Goal: Task Accomplishment & Management: Manage account settings

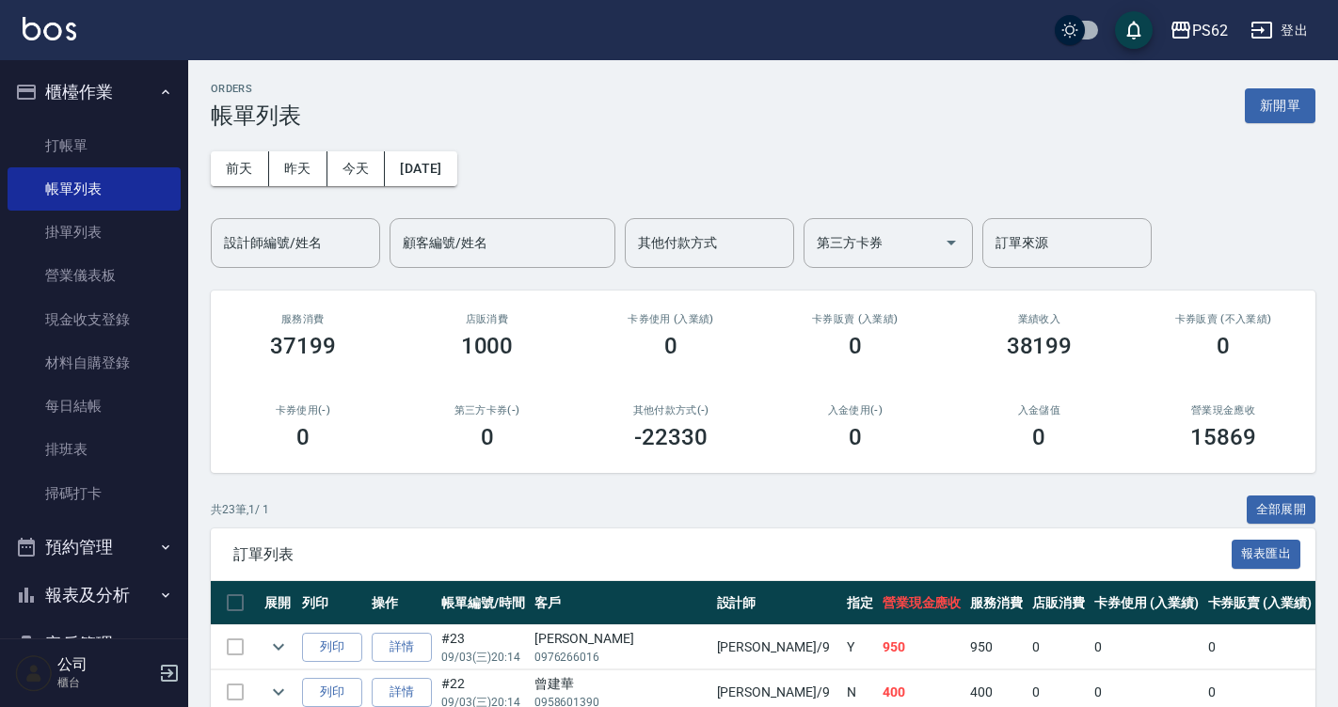
scroll to position [94, 0]
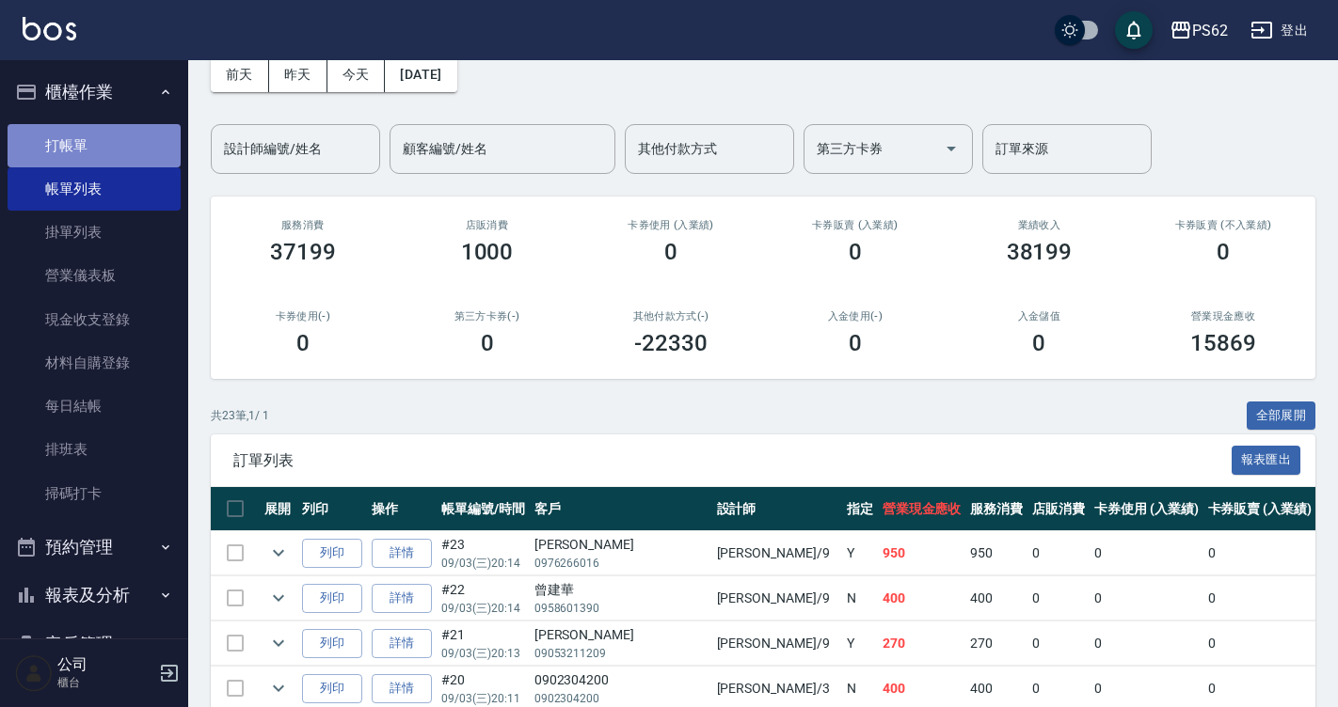
click at [135, 127] on link "打帳單" at bounding box center [94, 145] width 173 height 43
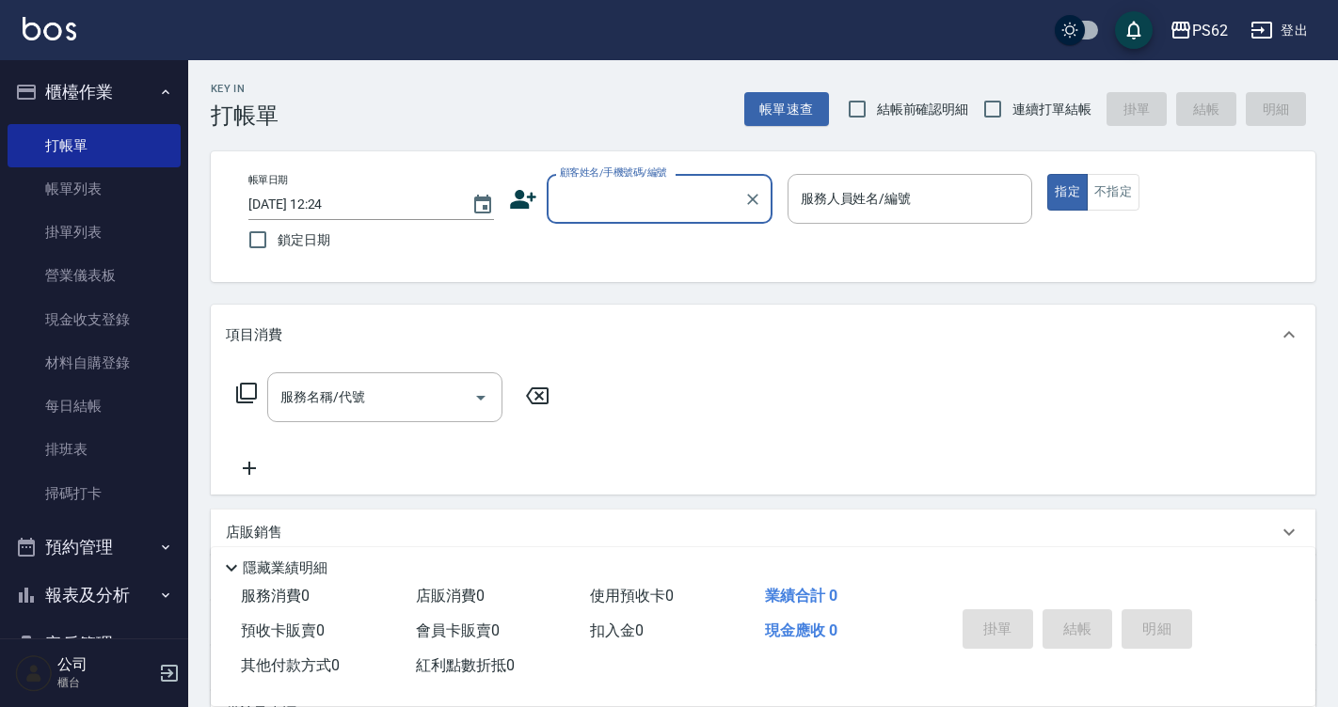
click at [591, 191] on input "顧客姓名/手機號碼/編號" at bounding box center [645, 198] width 181 height 33
type input "t"
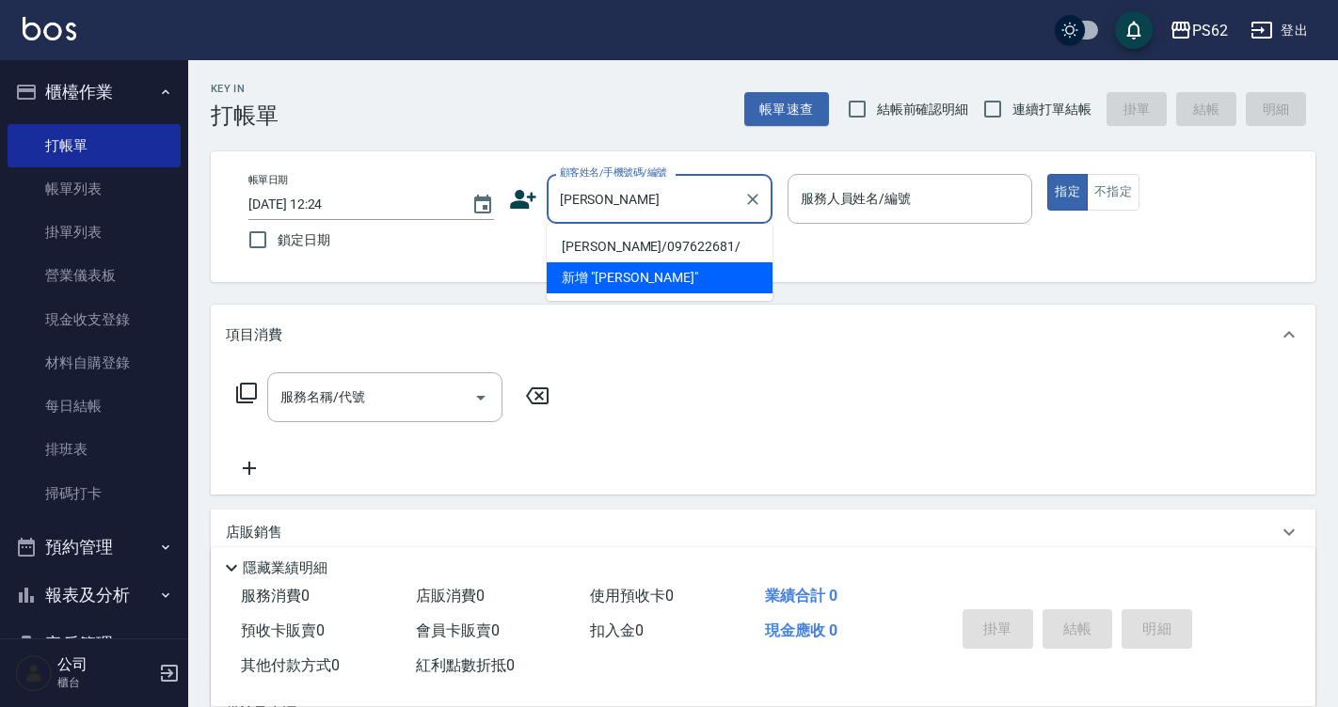
click at [673, 238] on li "[PERSON_NAME]/097622681/" at bounding box center [660, 246] width 226 height 31
type input "[PERSON_NAME]/097622681/"
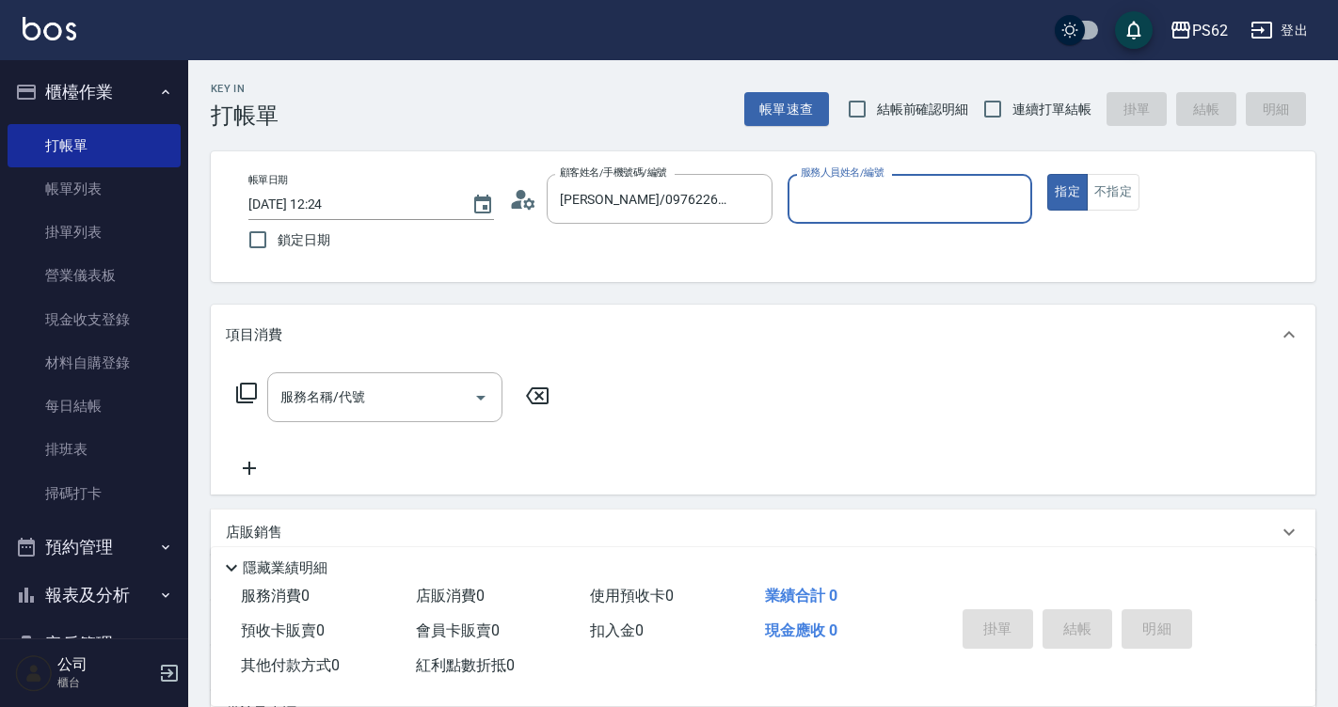
click at [522, 202] on icon at bounding box center [523, 199] width 28 height 28
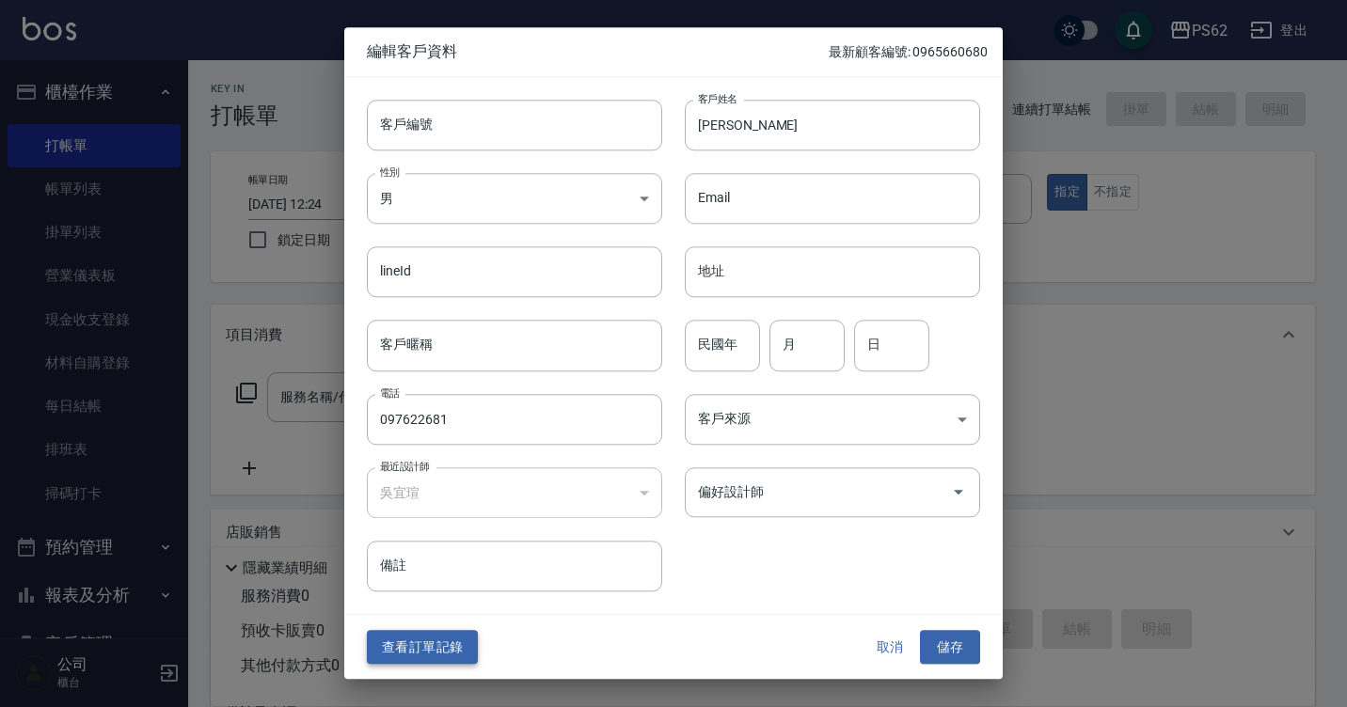
click at [449, 640] on button "查看訂單記錄" at bounding box center [422, 647] width 111 height 35
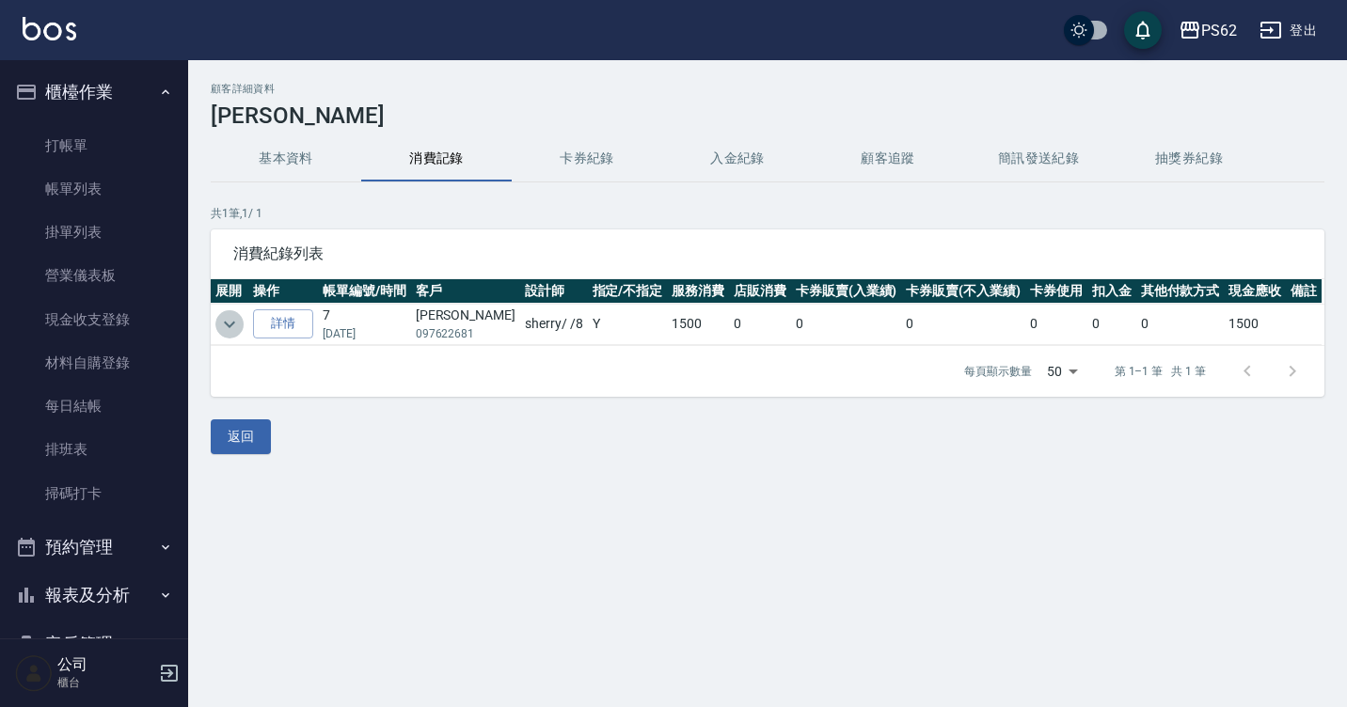
click at [234, 328] on icon "expand row" at bounding box center [229, 324] width 23 height 23
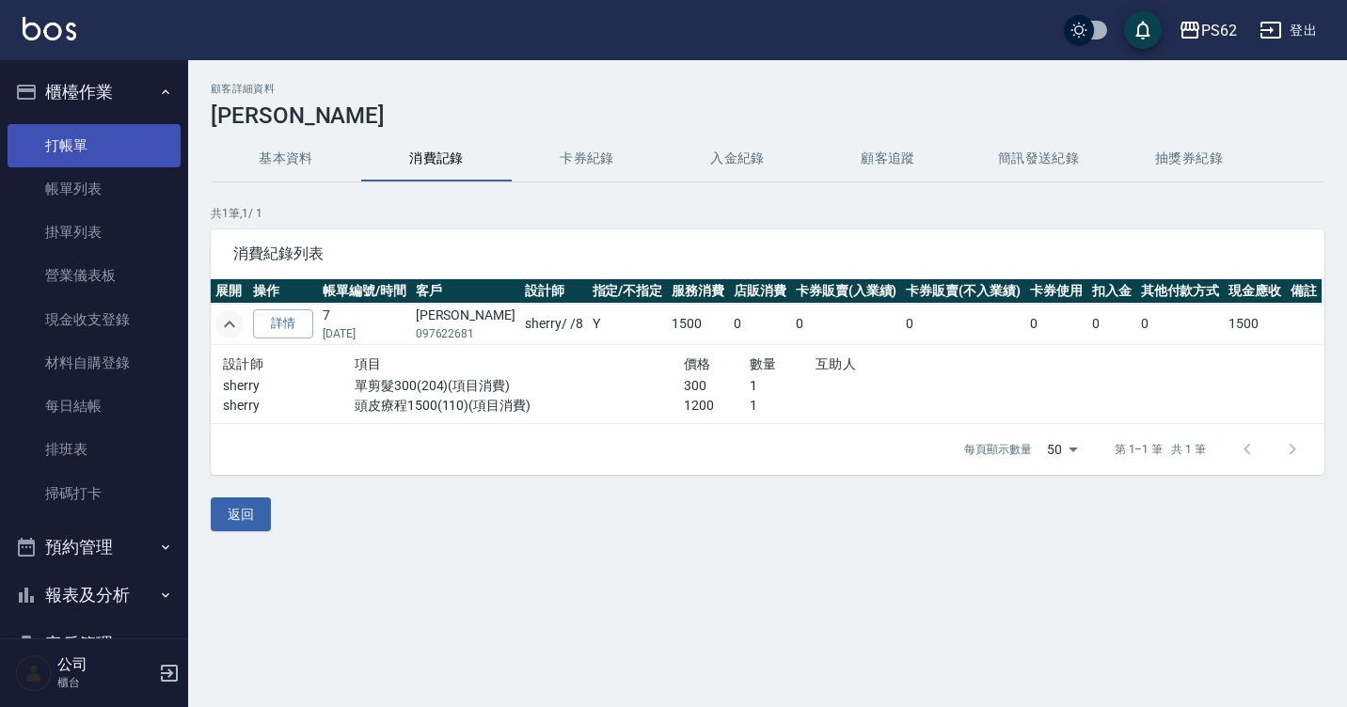
click at [131, 141] on link "打帳單" at bounding box center [94, 145] width 173 height 43
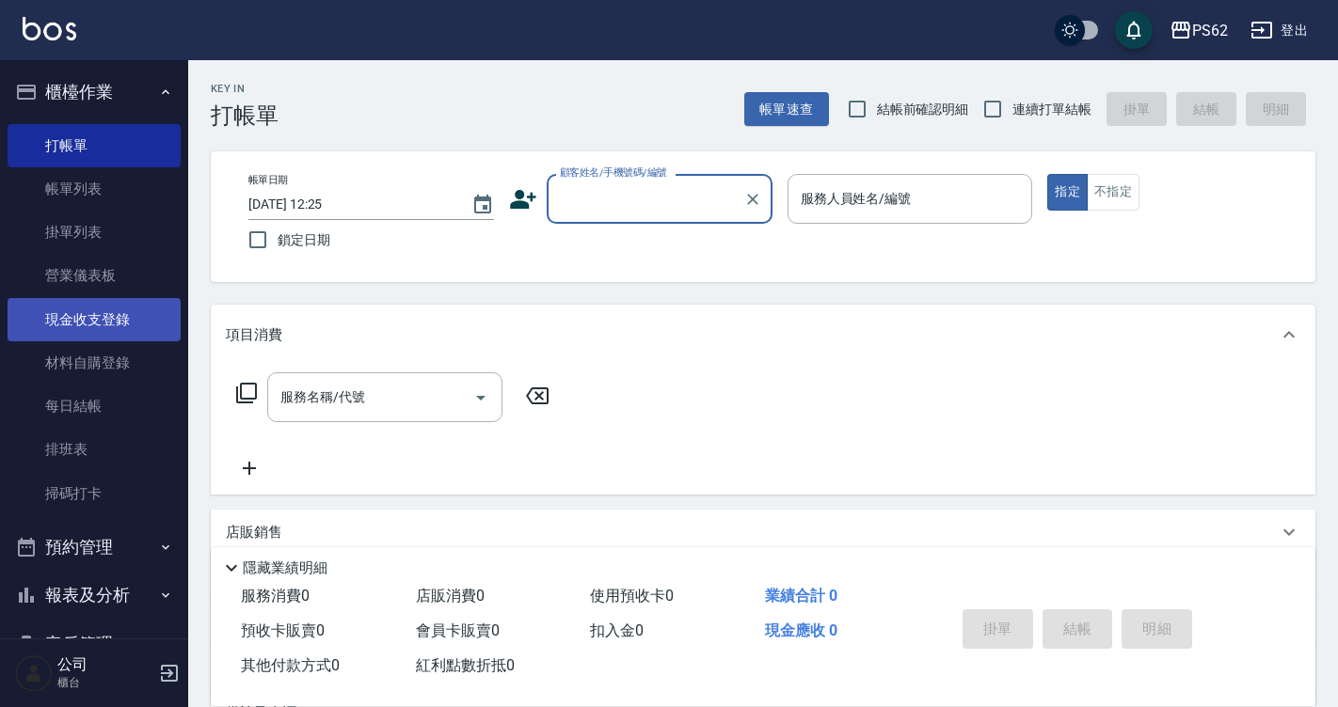
click at [114, 322] on link "現金收支登錄" at bounding box center [94, 319] width 173 height 43
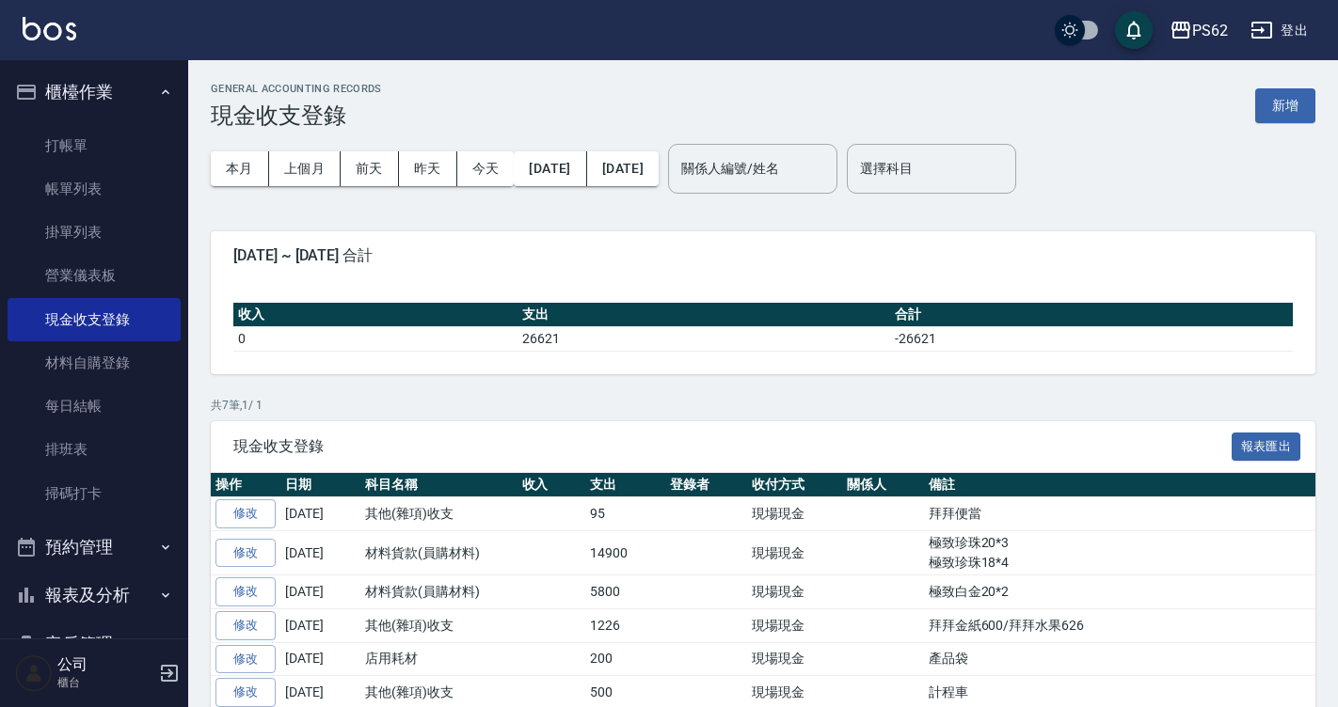
click at [1295, 78] on div "GENERAL ACCOUNTING RECORDS 現金收支登錄 新增 本月 上個月 [DATE] [DATE] [DATE] [DATE] [DATE] …" at bounding box center [762, 438] width 1149 height 757
click at [1288, 97] on button "新增" at bounding box center [1285, 105] width 60 height 35
click at [1288, 97] on div "GENERAL ACCOUNTING RECORDS 現金收支登錄 新增 本月 上個月 [DATE] [DATE] [DATE] [DATE] [DATE] …" at bounding box center [669, 408] width 1338 height 817
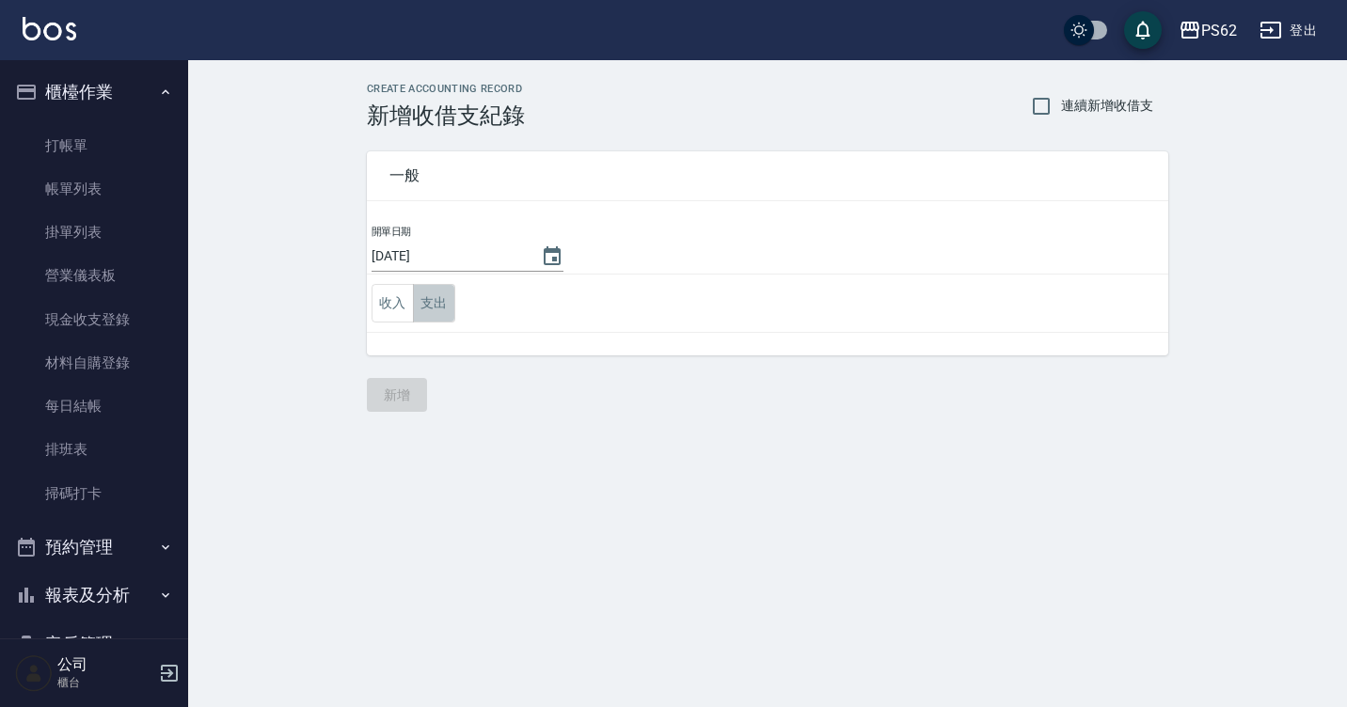
click at [442, 296] on button "支出" at bounding box center [434, 303] width 42 height 39
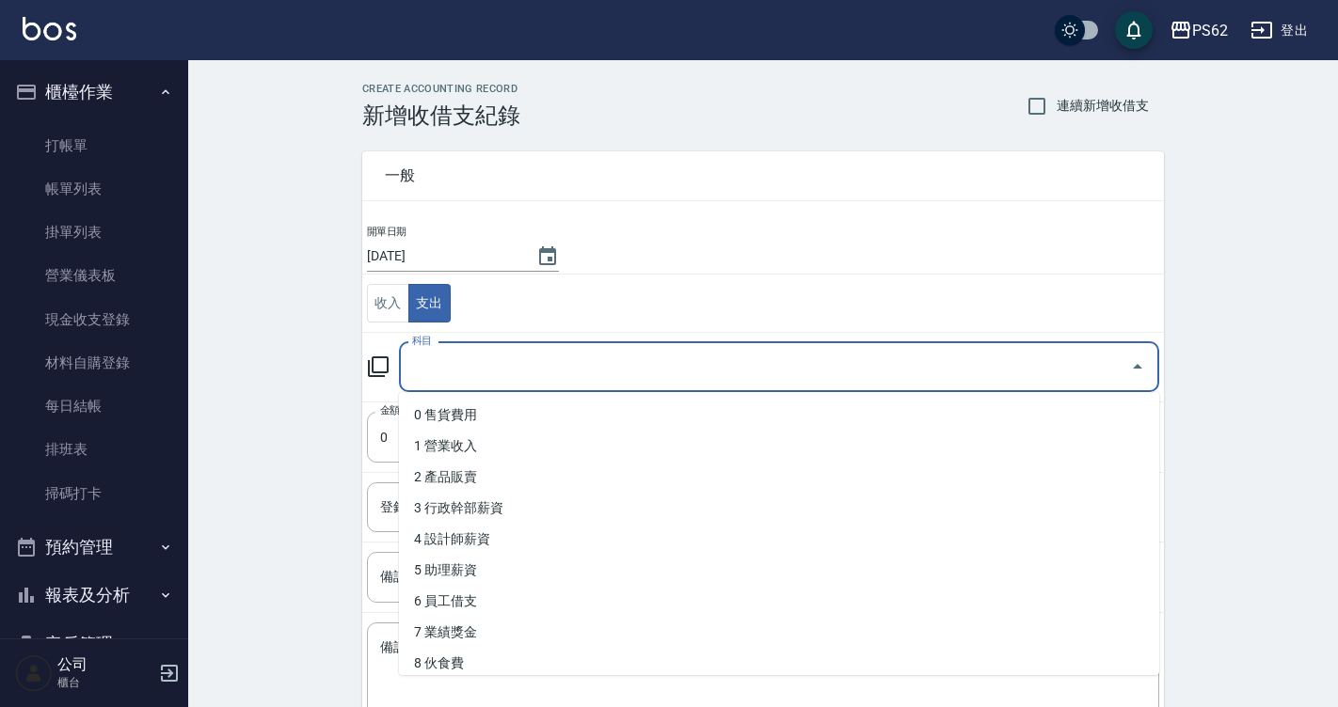
drag, startPoint x: 489, startPoint y: 351, endPoint x: 499, endPoint y: 357, distance: 11.5
click at [489, 352] on input "科目" at bounding box center [764, 367] width 715 height 33
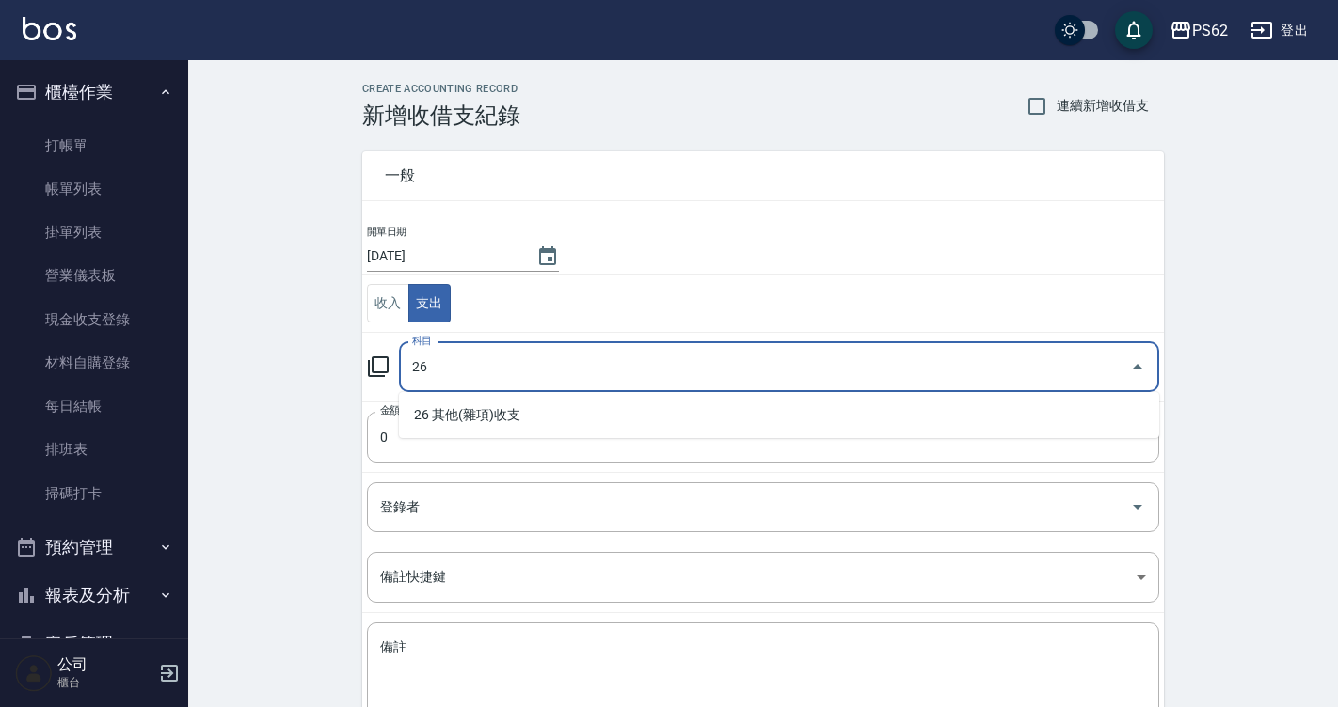
type input "26"
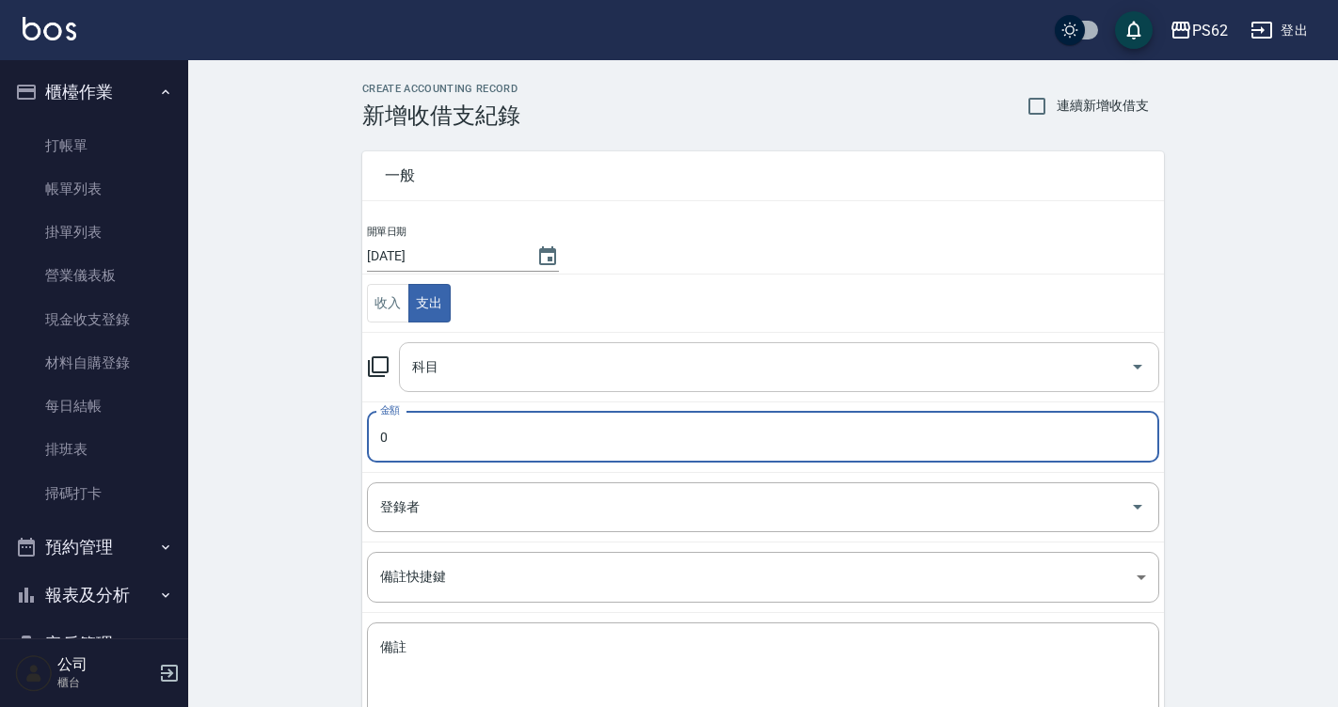
click at [628, 364] on input "科目" at bounding box center [764, 367] width 715 height 33
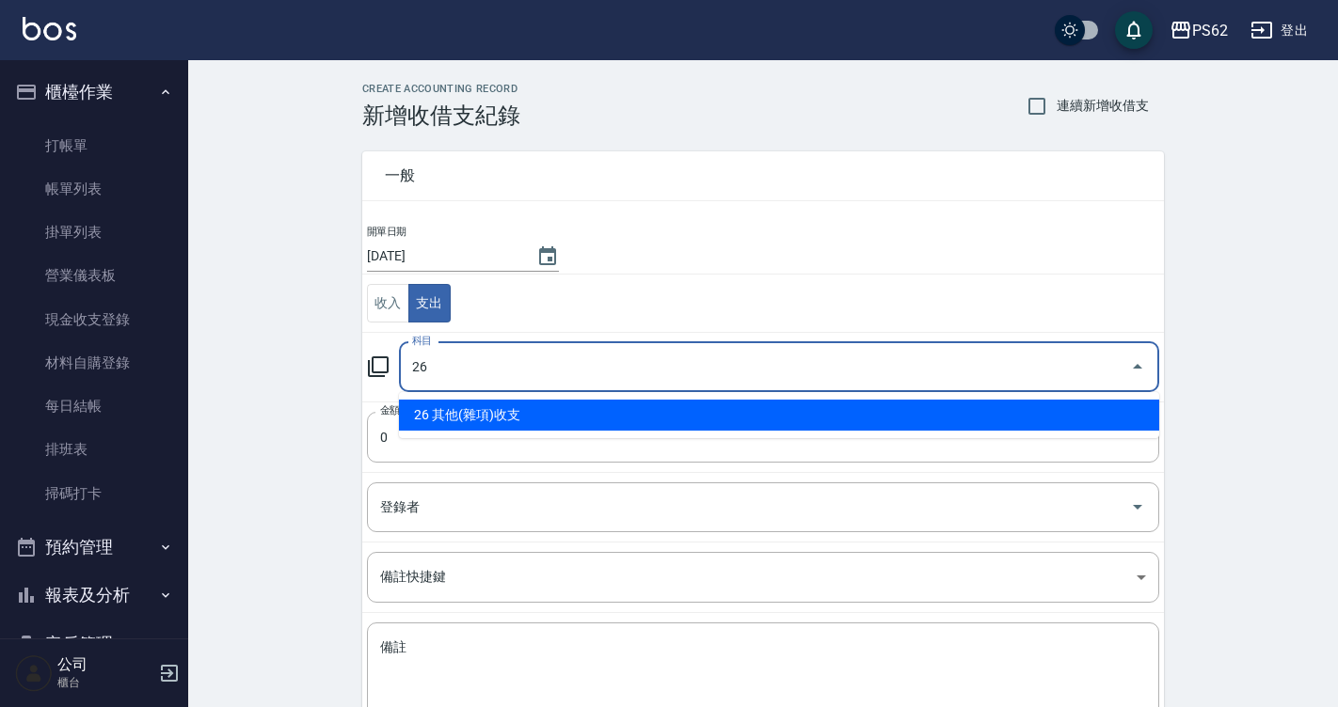
click at [467, 419] on li "26 其他(雜項)收支" at bounding box center [779, 415] width 760 height 31
type input "26 其他(雜項)收支"
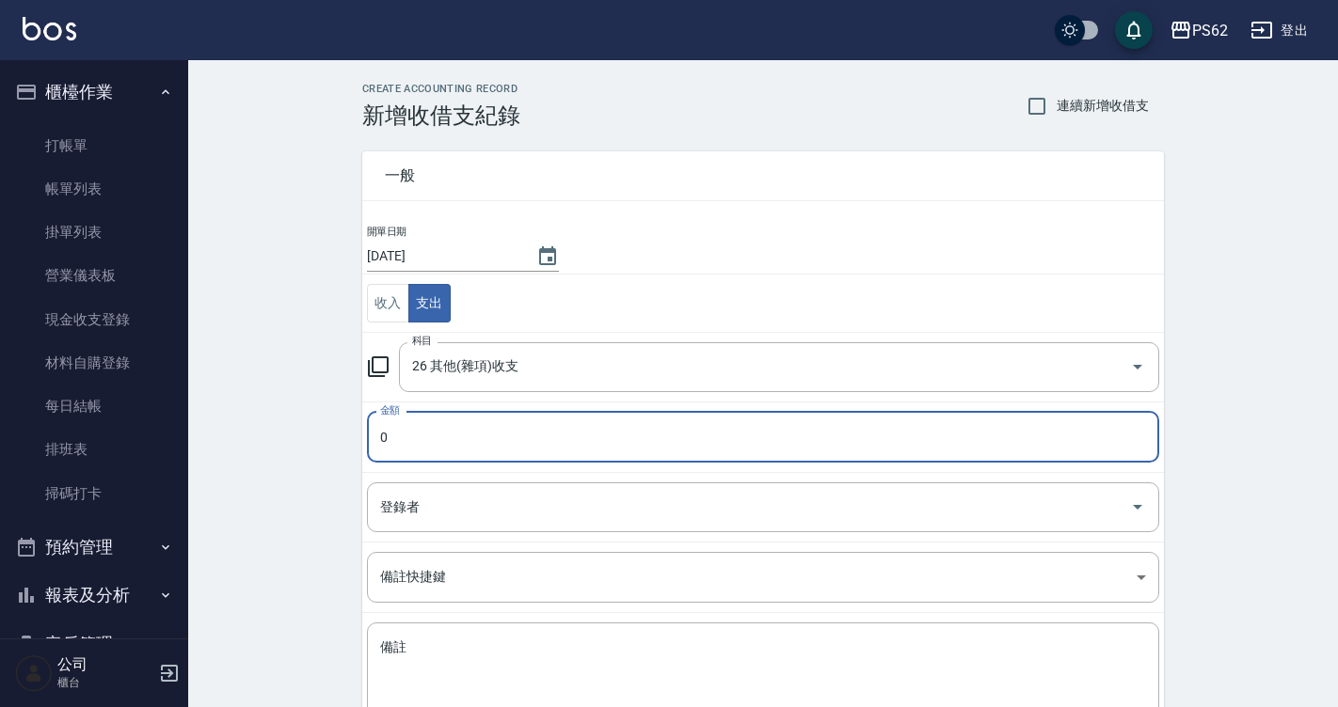
click at [473, 437] on input "0" at bounding box center [763, 437] width 792 height 51
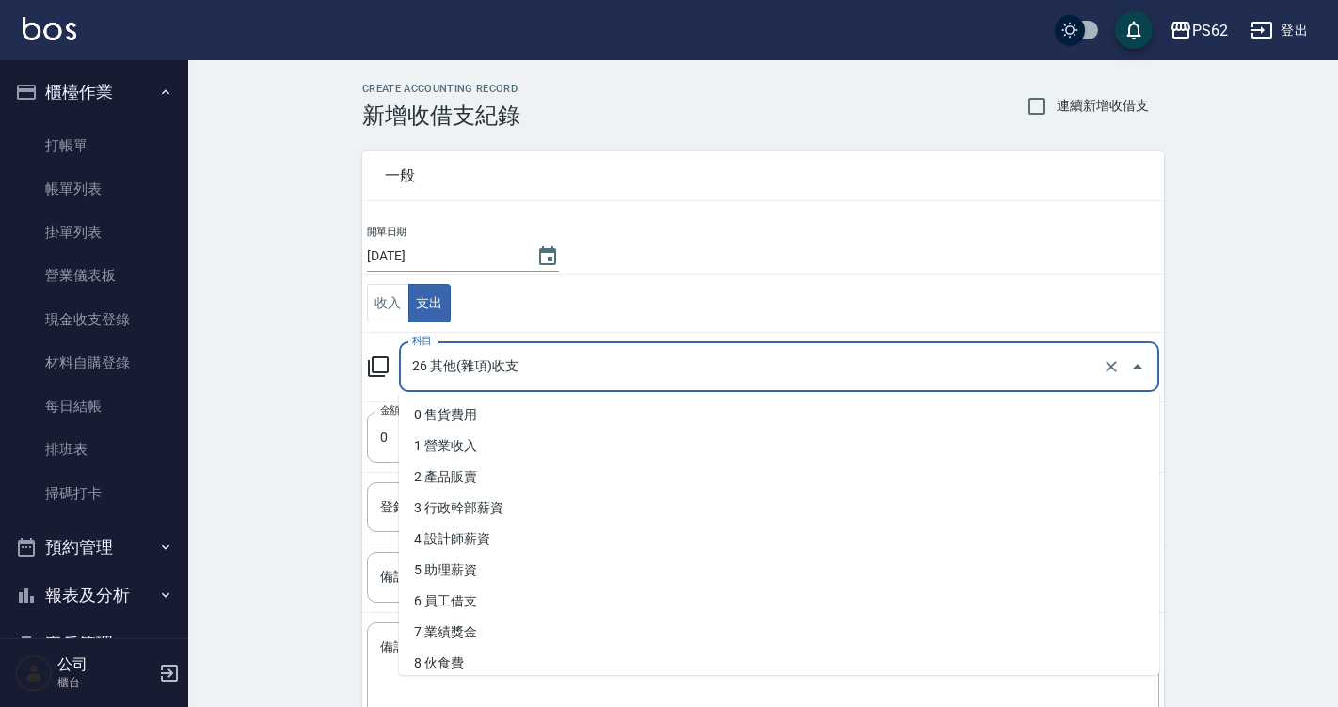
click at [645, 373] on input "26 其他(雜項)收支" at bounding box center [752, 367] width 690 height 33
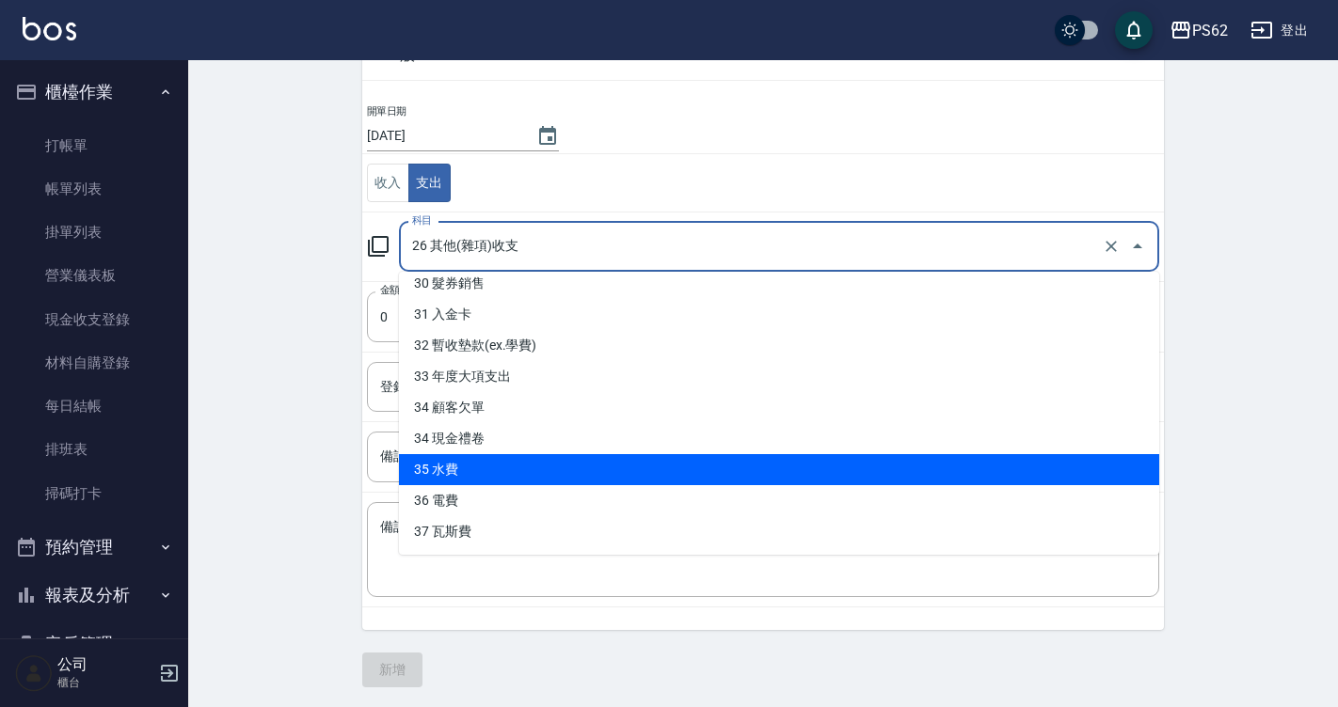
scroll to position [123, 0]
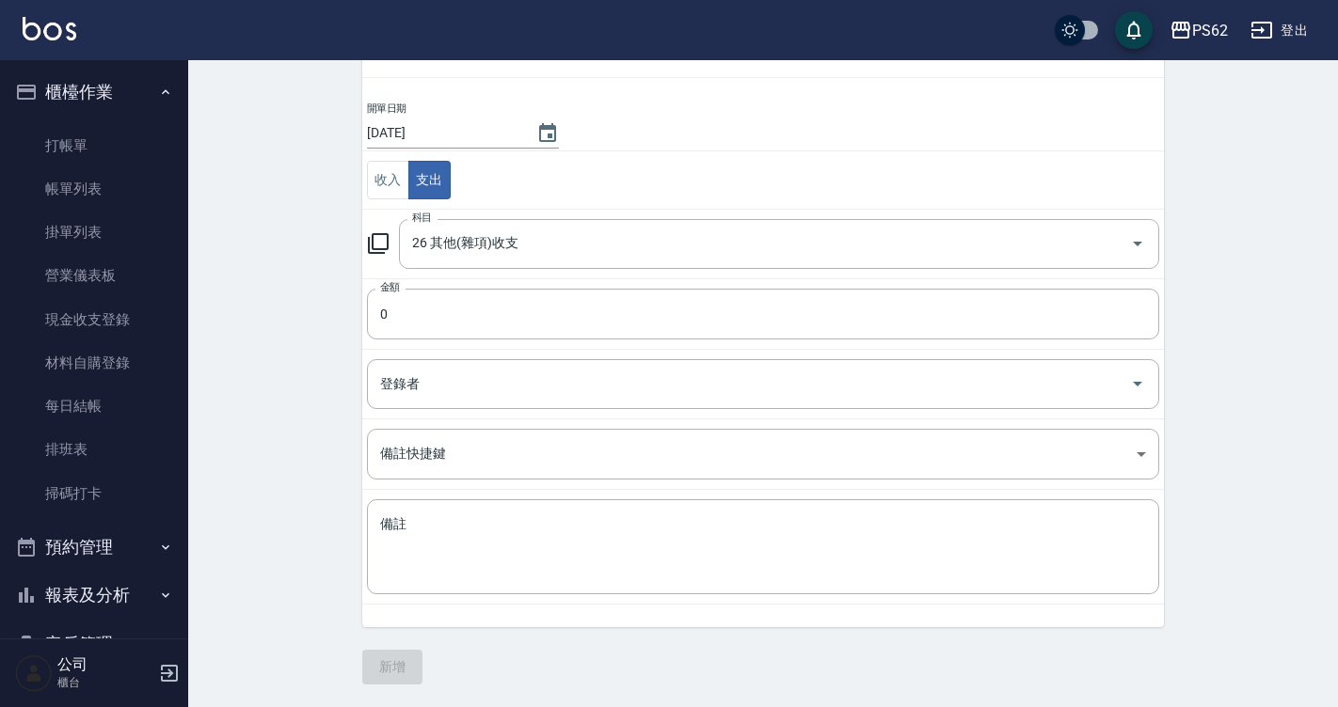
click at [685, 141] on td "開單日期 [DATE]" at bounding box center [762, 126] width 801 height 51
click at [560, 304] on input "0" at bounding box center [763, 314] width 792 height 51
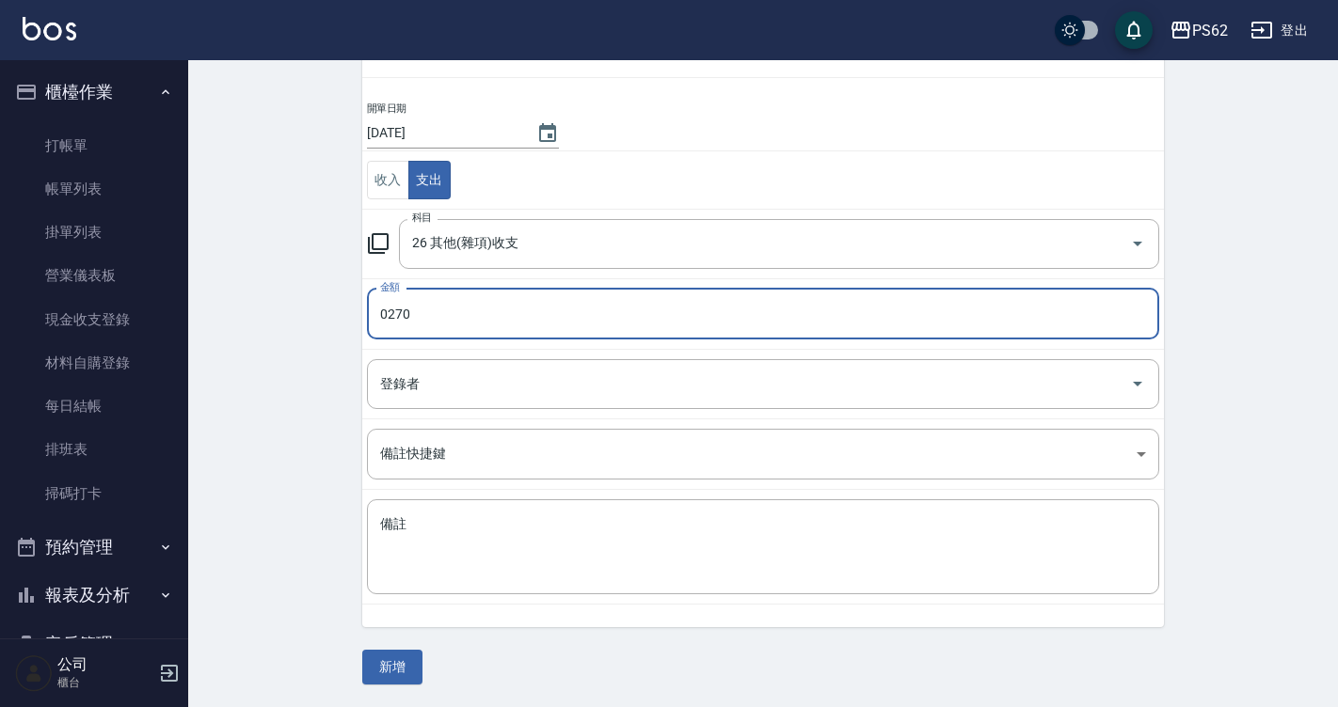
type input "0270"
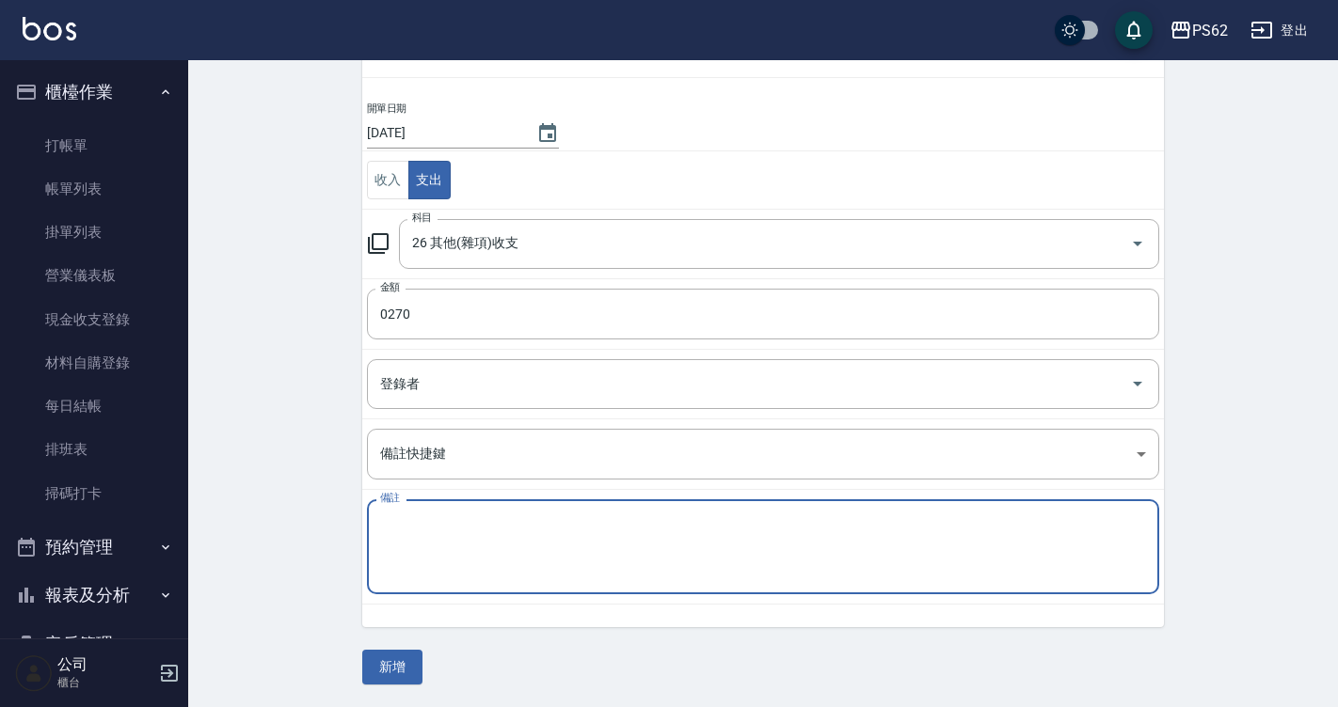
click at [425, 515] on textarea "備註" at bounding box center [763, 547] width 766 height 64
type textarea "2"
type textarea "地毯"
click at [405, 669] on button "新增" at bounding box center [392, 667] width 60 height 35
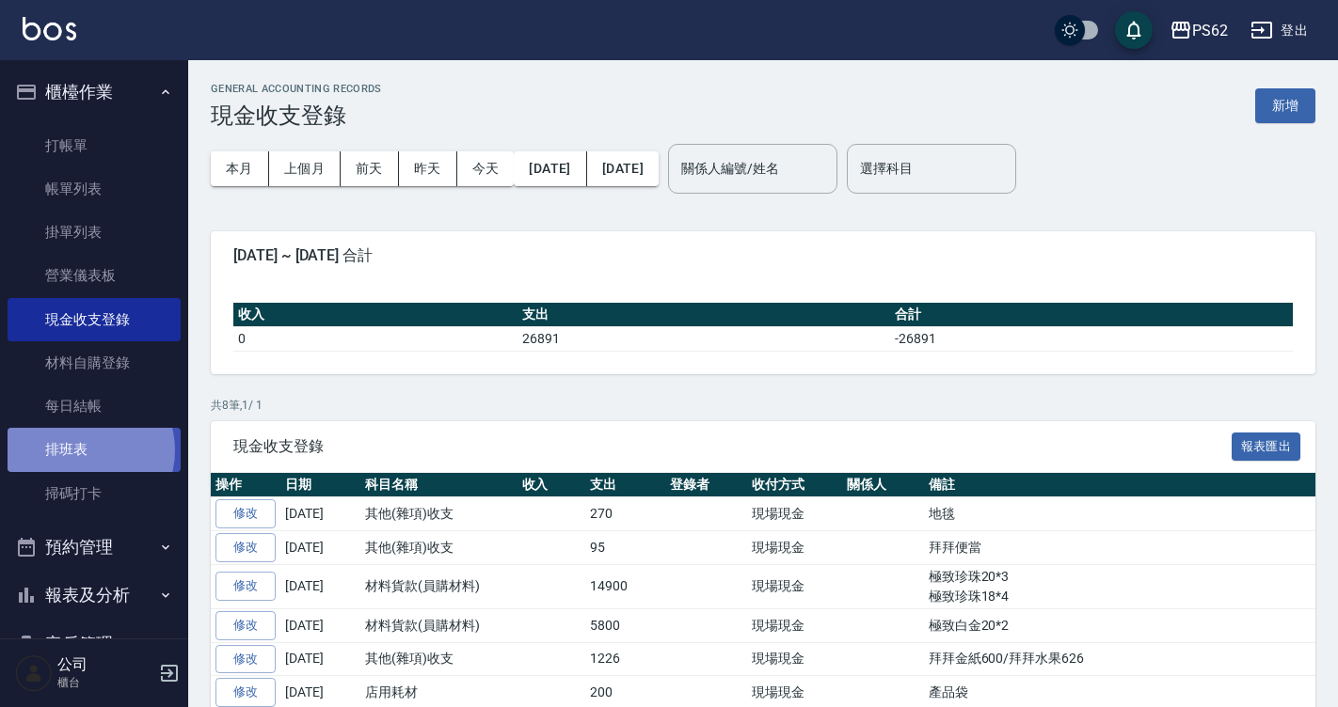
click at [82, 451] on link "排班表" at bounding box center [94, 449] width 173 height 43
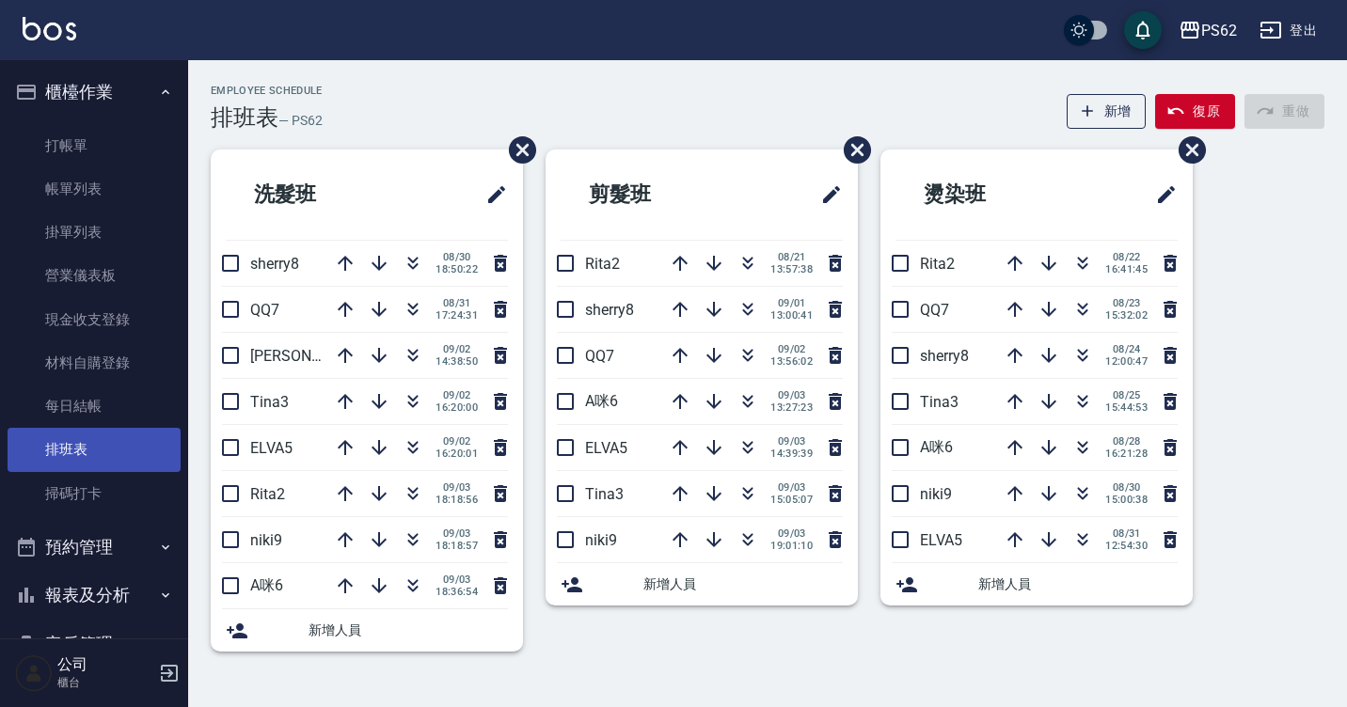
scroll to position [198, 0]
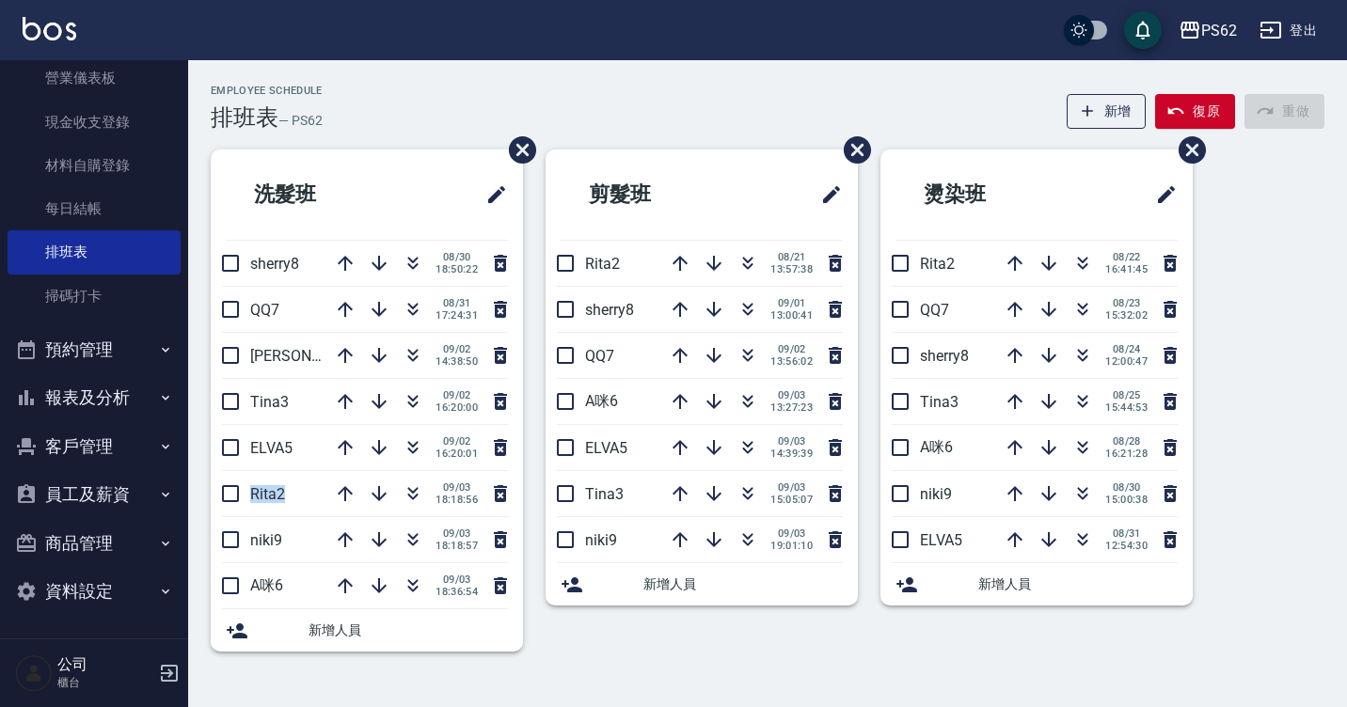
drag, startPoint x: 284, startPoint y: 502, endPoint x: 255, endPoint y: 509, distance: 29.9
click at [255, 509] on li "Rita2 [DATE] 18:18:56" at bounding box center [367, 493] width 312 height 45
drag, startPoint x: 292, startPoint y: 505, endPoint x: 240, endPoint y: 513, distance: 52.3
click at [240, 513] on li "Rita2 [DATE] 18:18:56" at bounding box center [367, 493] width 312 height 45
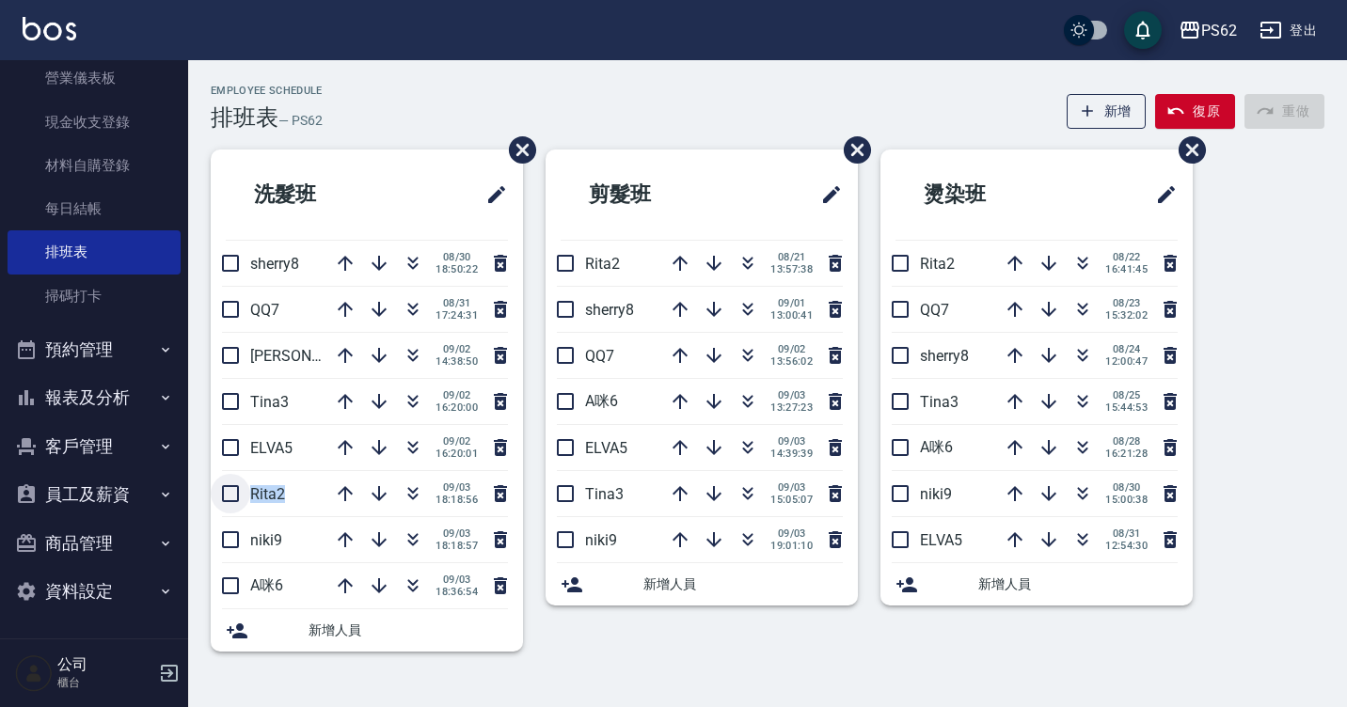
click at [240, 513] on input "checkbox" at bounding box center [231, 494] width 40 height 40
click at [1210, 107] on button "復原" at bounding box center [1195, 111] width 80 height 35
click at [1210, 107] on div "新增 復原 重做" at bounding box center [1190, 111] width 267 height 35
checkbox input "false"
